Goal: Information Seeking & Learning: Learn about a topic

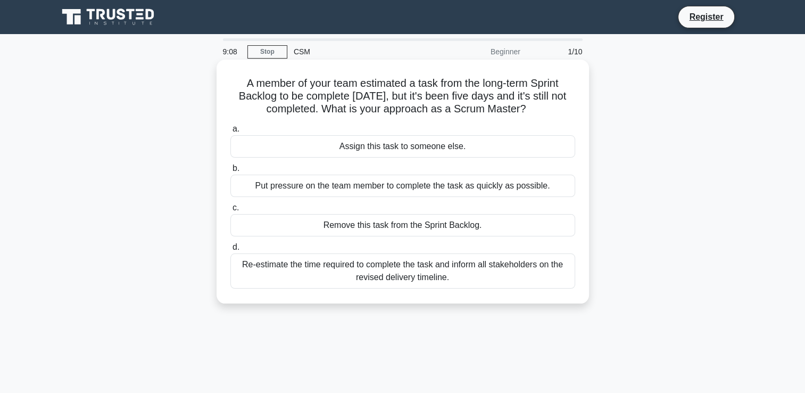
click at [258, 267] on div "Re-estimate the time required to complete the task and inform all stakeholders …" at bounding box center [402, 270] width 345 height 35
click at [230, 251] on input "d. Re-estimate the time required to complete the task and inform all stakeholde…" at bounding box center [230, 247] width 0 height 7
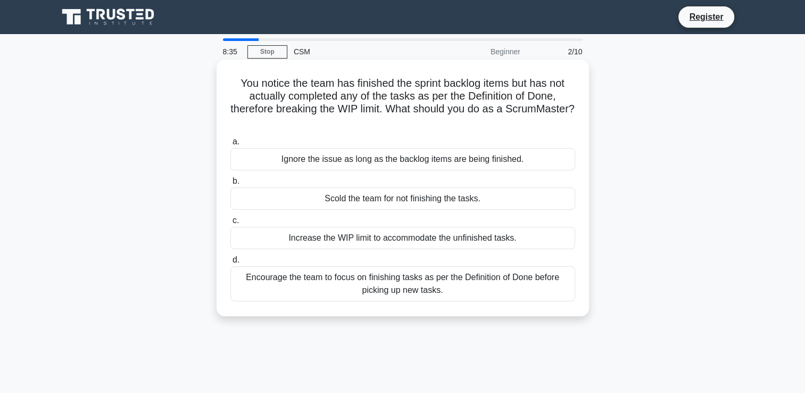
click at [250, 274] on div "Encourage the team to focus on finishing tasks as per the Definition of Done be…" at bounding box center [402, 283] width 345 height 35
click at [230, 263] on input "d. Encourage the team to focus on finishing tasks as per the Definition of Done…" at bounding box center [230, 259] width 0 height 7
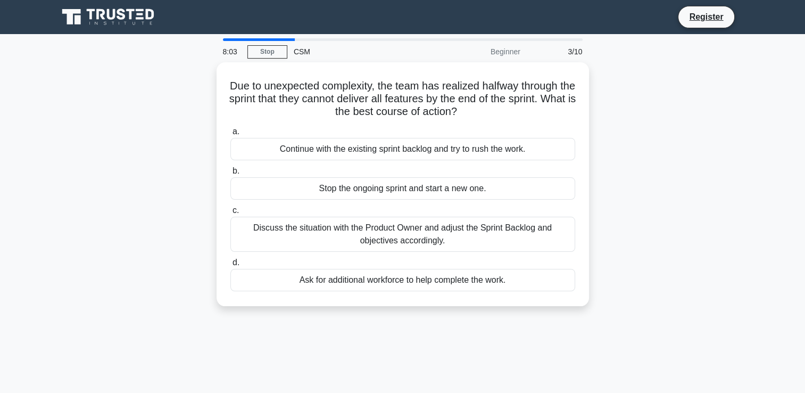
click at [250, 274] on div "Ask for additional workforce to help complete the work." at bounding box center [402, 280] width 345 height 22
click at [230, 266] on input "d. Ask for additional workforce to help complete the work." at bounding box center [230, 262] width 0 height 7
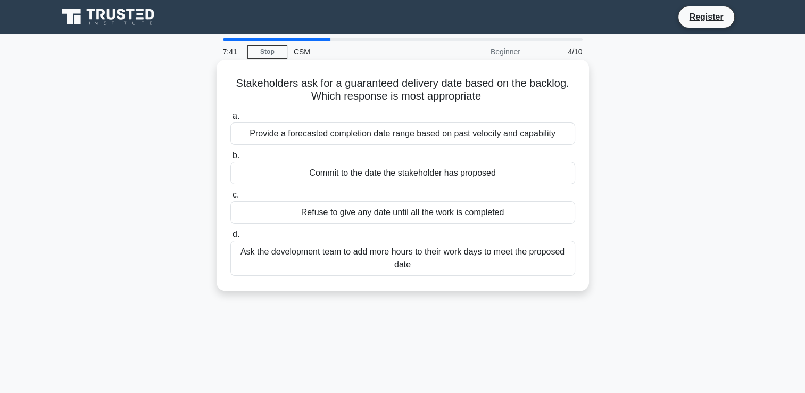
click at [249, 136] on div "Provide a forecasted completion date range based on past velocity and capability" at bounding box center [402, 133] width 345 height 22
click at [230, 120] on input "a. Provide a forecasted completion date range based on past velocity and capabi…" at bounding box center [230, 116] width 0 height 7
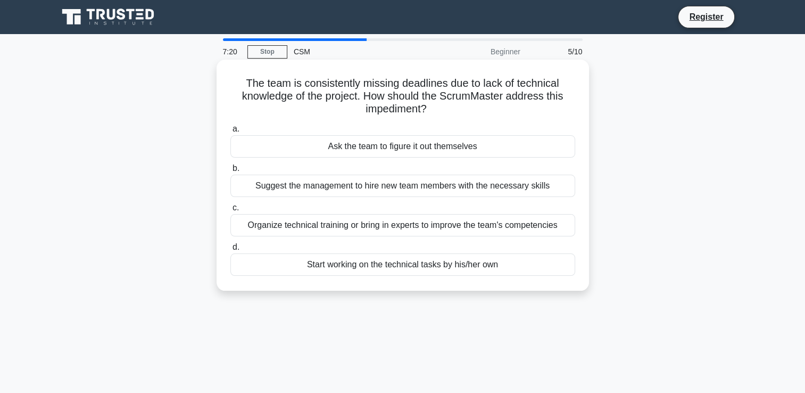
click at [247, 227] on div "Organize technical training or bring in experts to improve the team's competenc…" at bounding box center [402, 225] width 345 height 22
click at [230, 211] on input "c. Organize technical training or bring in experts to improve the team's compet…" at bounding box center [230, 207] width 0 height 7
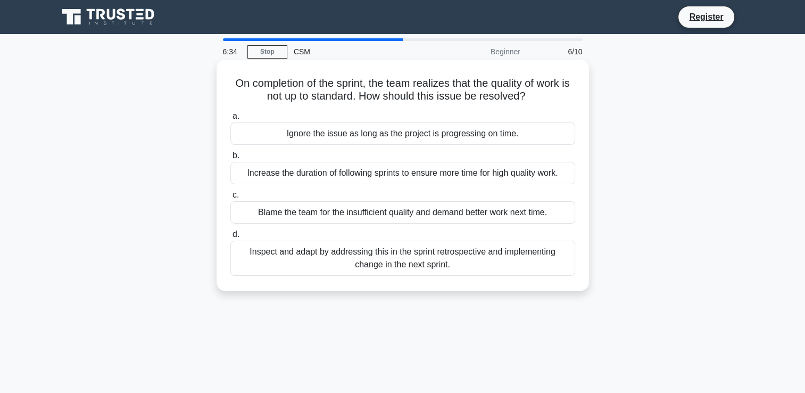
click at [263, 165] on div "Increase the duration of following sprints to ensure more time for high quality…" at bounding box center [402, 173] width 345 height 22
click at [230, 159] on input "b. Increase the duration of following sprints to ensure more time for high qual…" at bounding box center [230, 155] width 0 height 7
